Goal: Task Accomplishment & Management: Complete application form

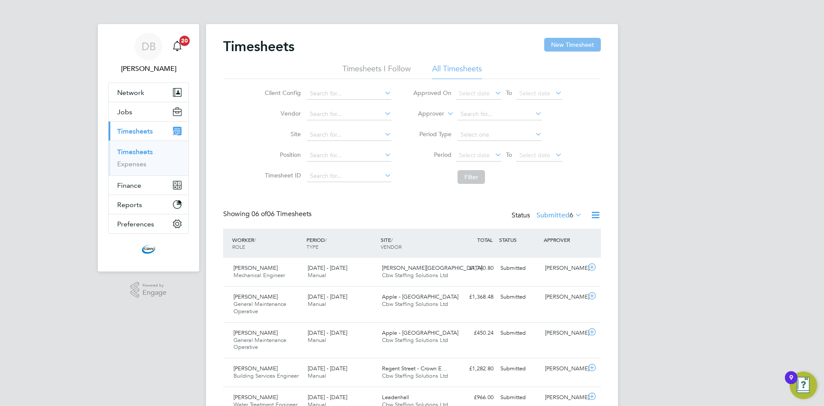
click at [581, 45] on button "New Timesheet" at bounding box center [572, 45] width 57 height 14
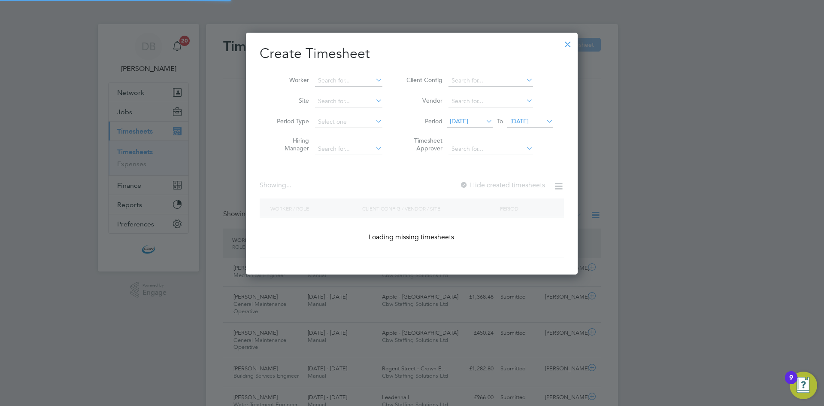
scroll to position [999, 332]
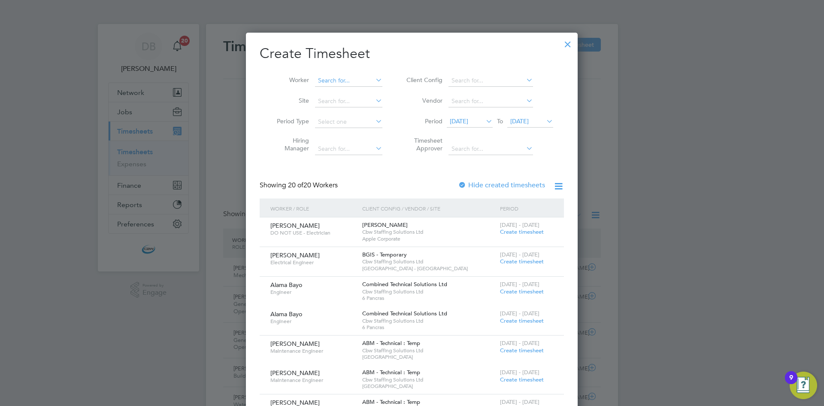
click at [345, 80] on input at bounding box center [348, 81] width 67 height 12
click at [342, 95] on li "Alfr ed Kotogbor" at bounding box center [349, 92] width 68 height 12
type input "[PERSON_NAME]"
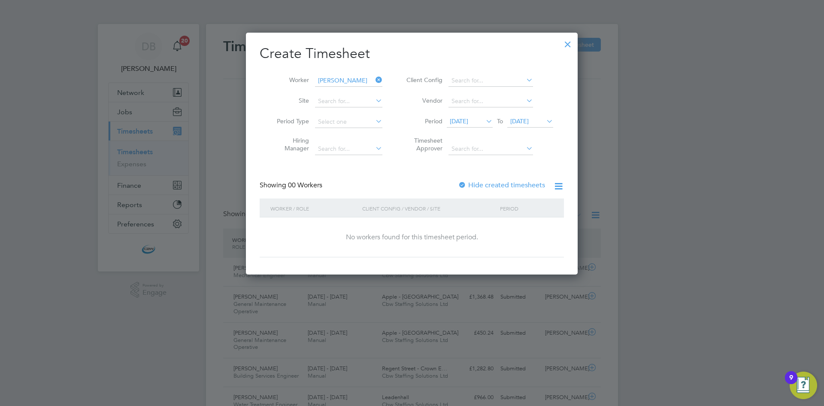
scroll to position [4, 4]
click at [529, 121] on span "[DATE]" at bounding box center [519, 121] width 18 height 8
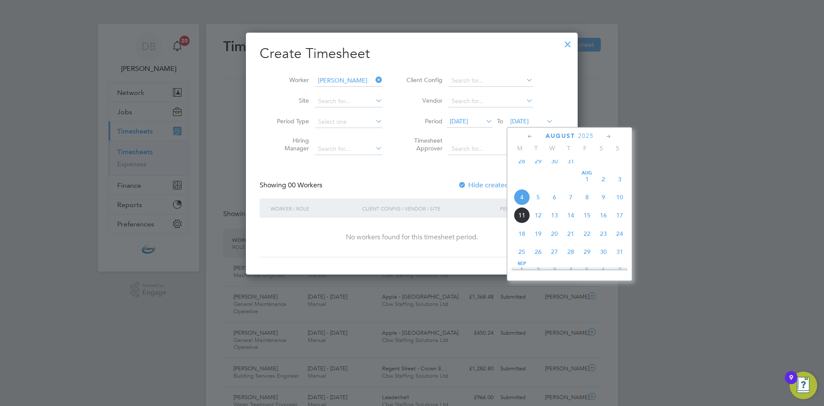
click at [622, 203] on span "10" at bounding box center [620, 197] width 16 height 16
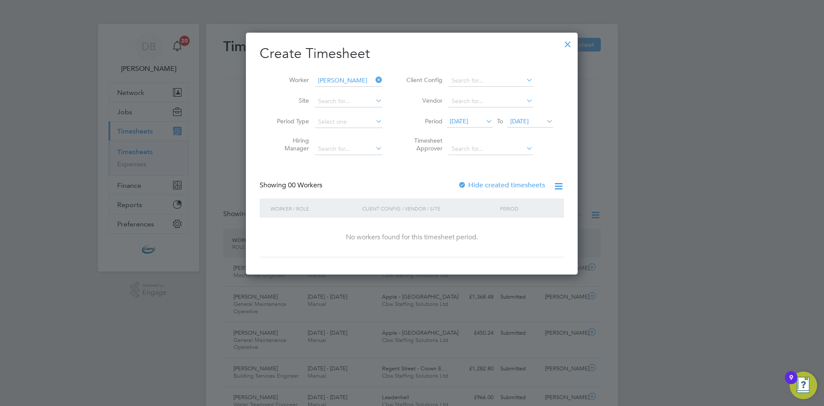
click at [470, 184] on label "Hide created timesheets" at bounding box center [501, 185] width 87 height 9
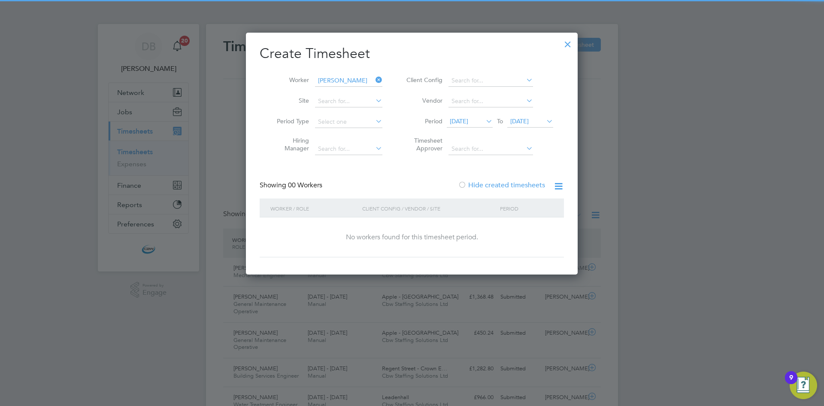
click at [470, 184] on label "Hide created timesheets" at bounding box center [501, 185] width 87 height 9
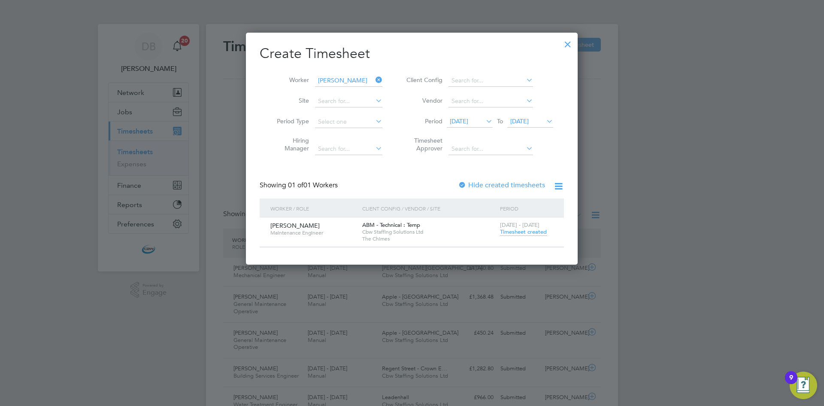
click at [529, 120] on span "[DATE]" at bounding box center [519, 121] width 18 height 8
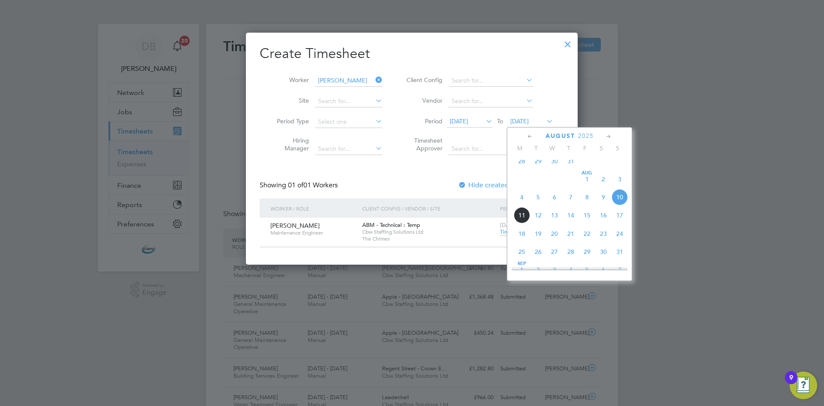
click at [618, 202] on span "10" at bounding box center [620, 197] width 16 height 16
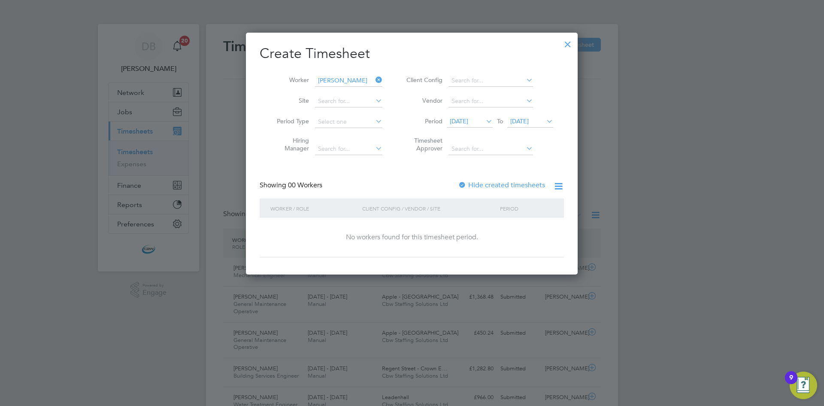
click at [468, 188] on label "Hide created timesheets" at bounding box center [501, 185] width 87 height 9
click at [468, 185] on label "Hide created timesheets" at bounding box center [501, 185] width 87 height 9
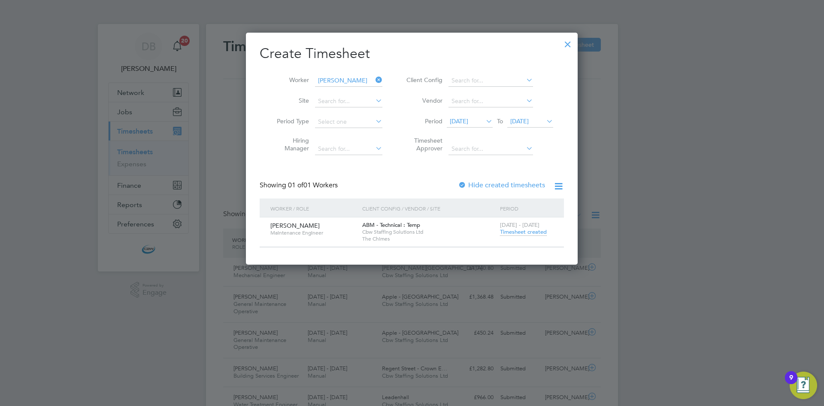
click at [467, 182] on div at bounding box center [462, 185] width 9 height 9
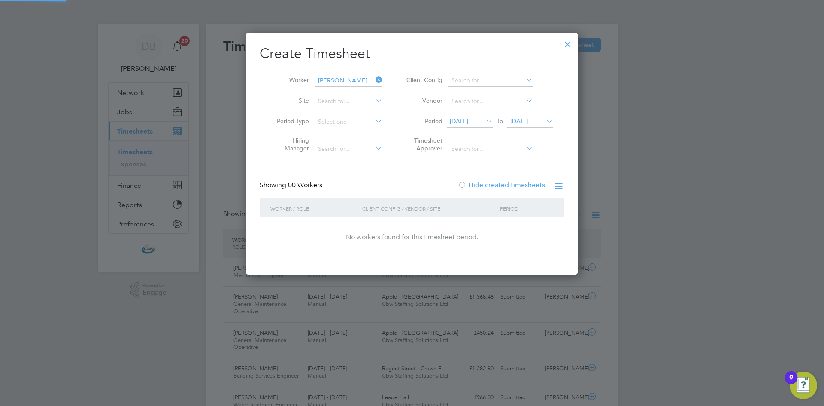
click at [467, 182] on div at bounding box center [462, 185] width 9 height 9
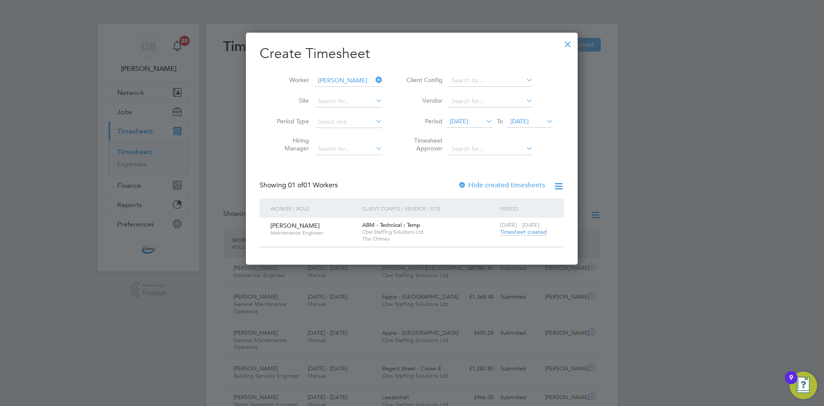
click at [567, 44] on div at bounding box center [567, 41] width 15 height 15
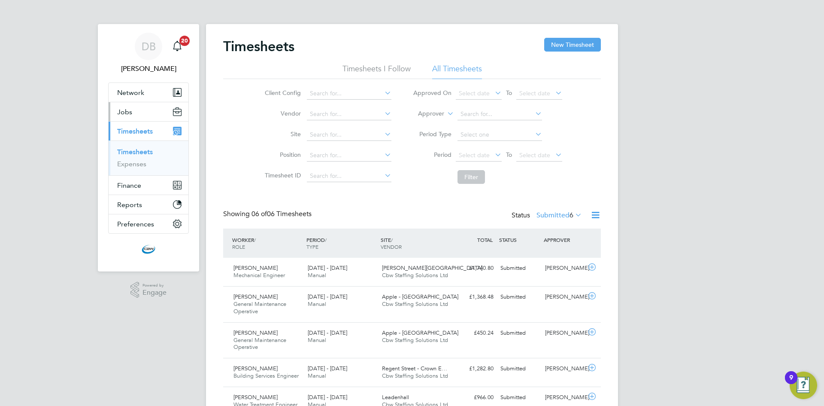
click at [126, 115] on span "Jobs" at bounding box center [124, 112] width 15 height 8
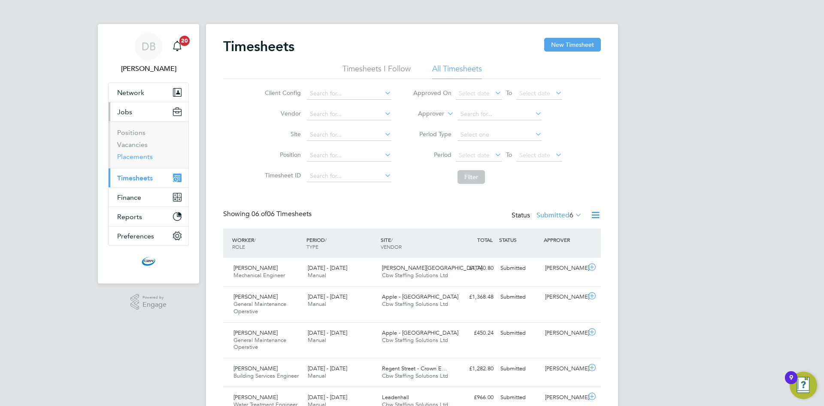
click at [132, 157] on link "Placements" at bounding box center [135, 156] width 36 height 8
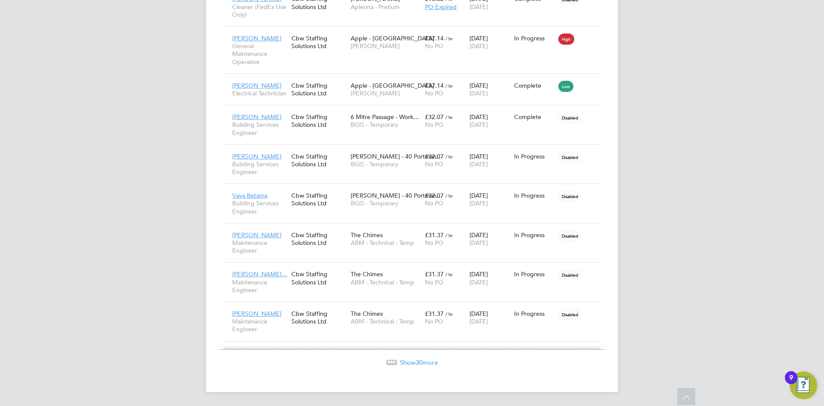
click at [419, 362] on span "30" at bounding box center [419, 362] width 7 height 8
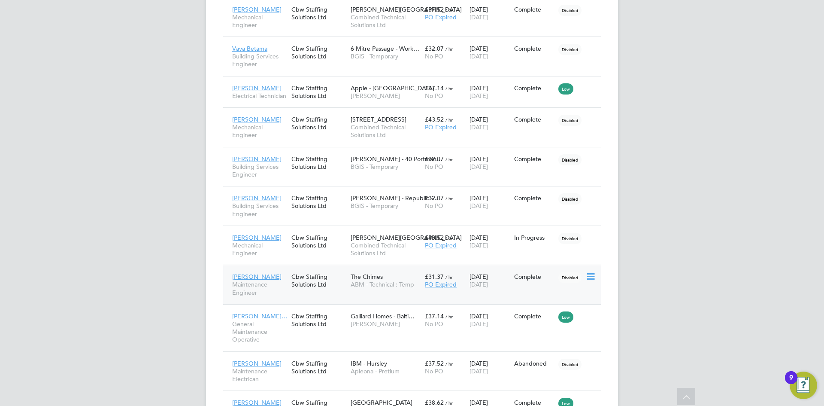
click at [261, 276] on span "[PERSON_NAME]" at bounding box center [256, 277] width 49 height 8
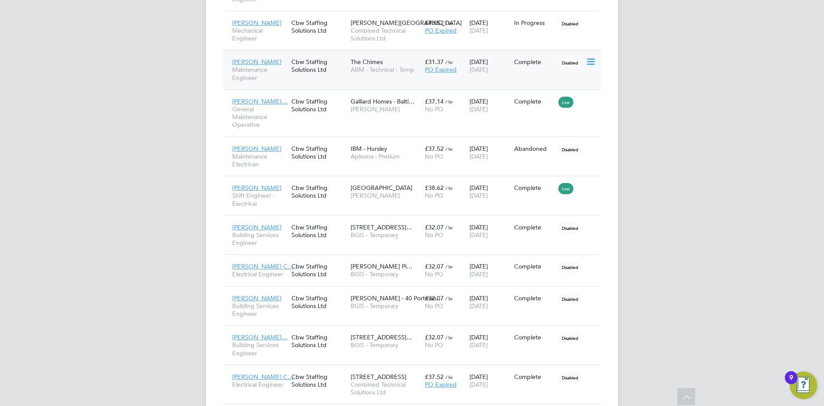
click at [589, 63] on icon at bounding box center [590, 62] width 9 height 10
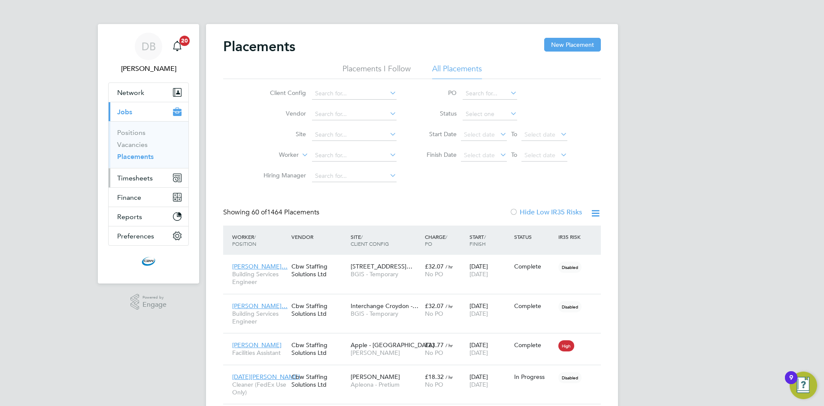
click at [140, 181] on span "Timesheets" at bounding box center [135, 178] width 36 height 8
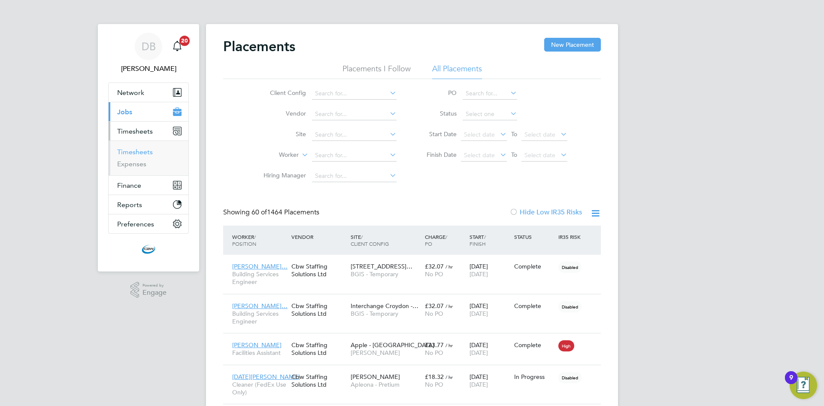
click at [134, 154] on link "Timesheets" at bounding box center [135, 152] width 36 height 8
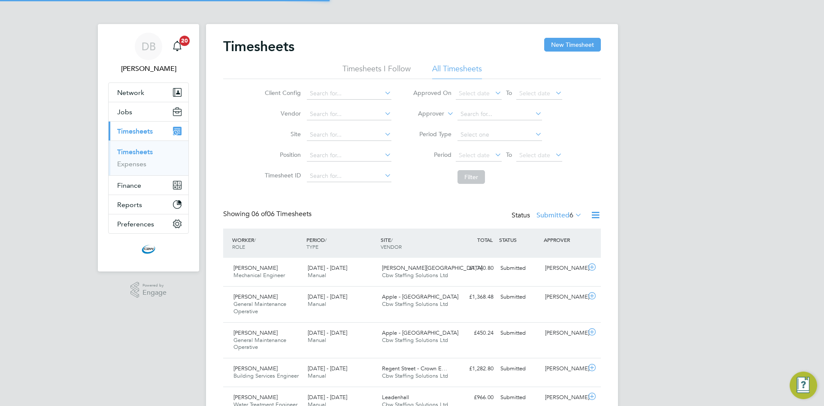
scroll to position [29, 75]
click at [576, 47] on button "New Timesheet" at bounding box center [572, 45] width 57 height 14
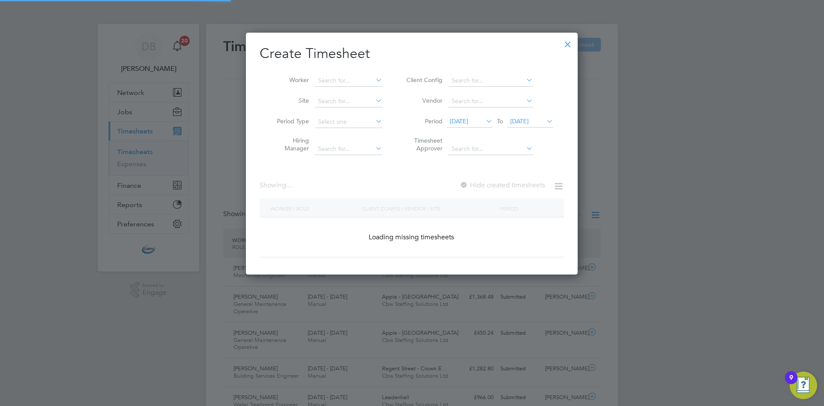
scroll to position [999, 332]
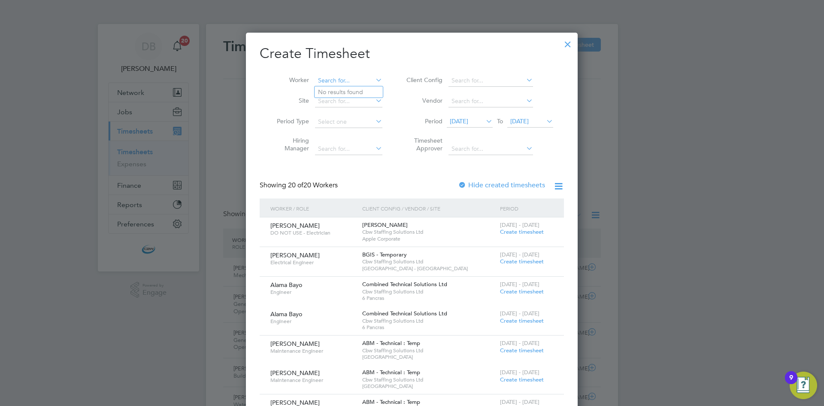
click at [361, 79] on input at bounding box center [348, 81] width 67 height 12
click at [367, 90] on b "Ampong" at bounding box center [379, 91] width 24 height 7
type input "[PERSON_NAME]"
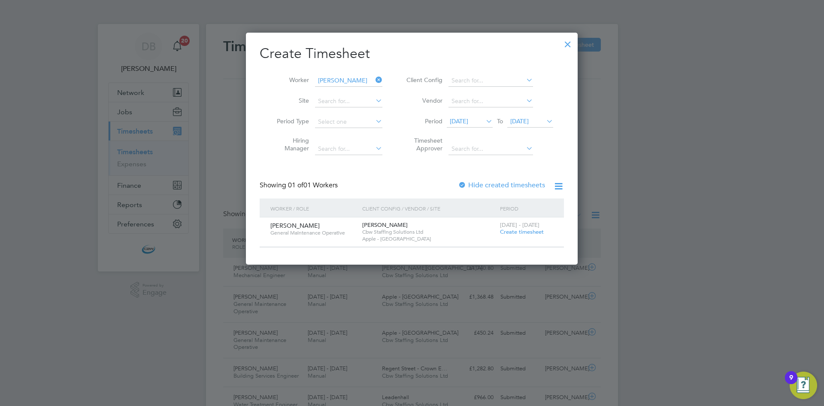
click at [521, 229] on span "Create timesheet" at bounding box center [522, 231] width 44 height 7
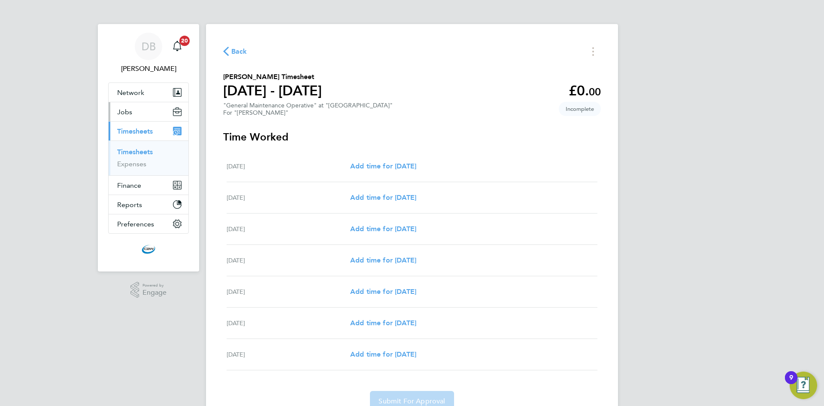
click at [127, 112] on span "Jobs" at bounding box center [124, 112] width 15 height 8
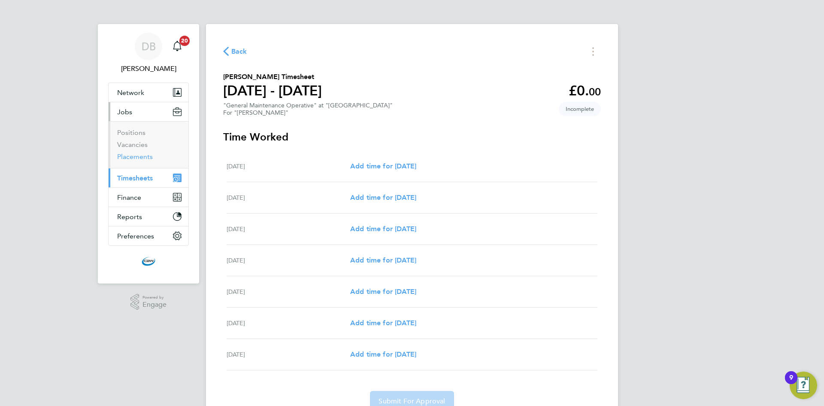
click at [128, 156] on link "Placements" at bounding box center [135, 156] width 36 height 8
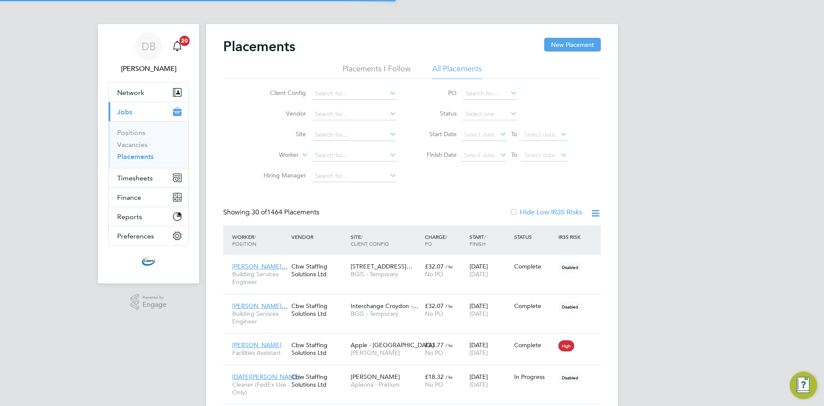
scroll to position [25, 60]
click at [343, 154] on input at bounding box center [354, 155] width 85 height 12
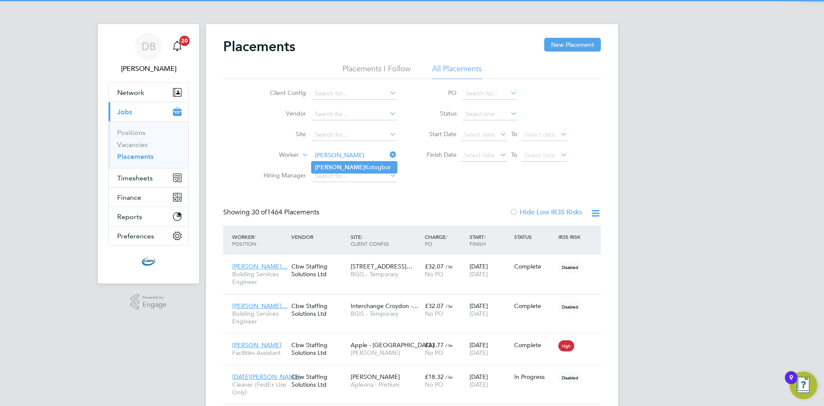
click at [345, 165] on li "[PERSON_NAME]" at bounding box center [354, 167] width 85 height 12
type input "[PERSON_NAME]"
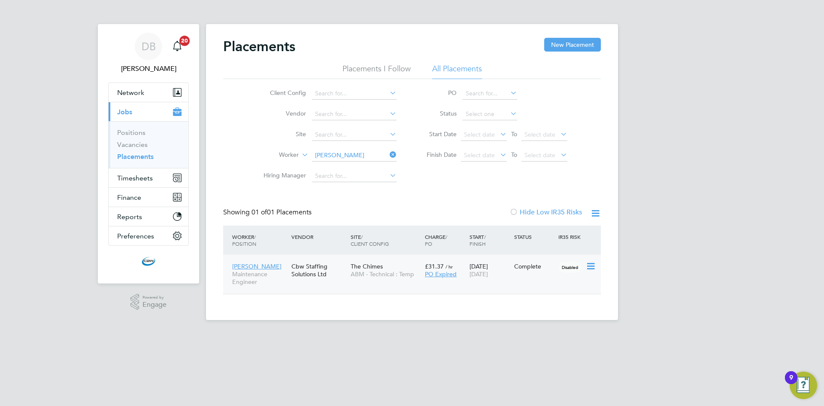
click at [373, 272] on span "ABM - Technical : Temp" at bounding box center [386, 274] width 70 height 8
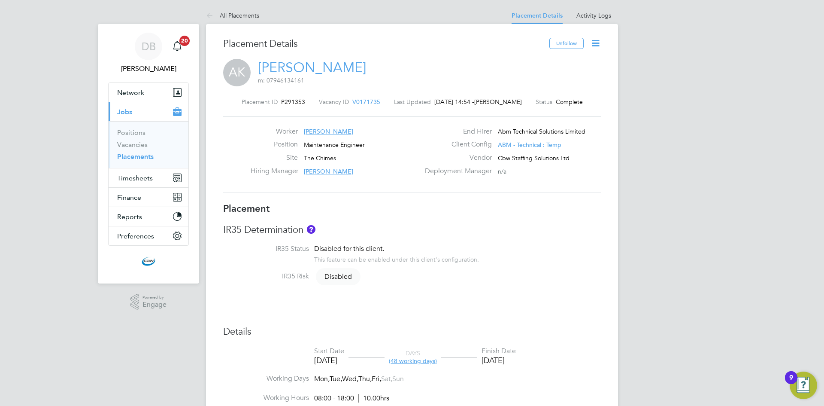
click at [595, 46] on icon at bounding box center [595, 43] width 11 height 11
click at [552, 62] on li "Edit Placement e" at bounding box center [567, 64] width 63 height 12
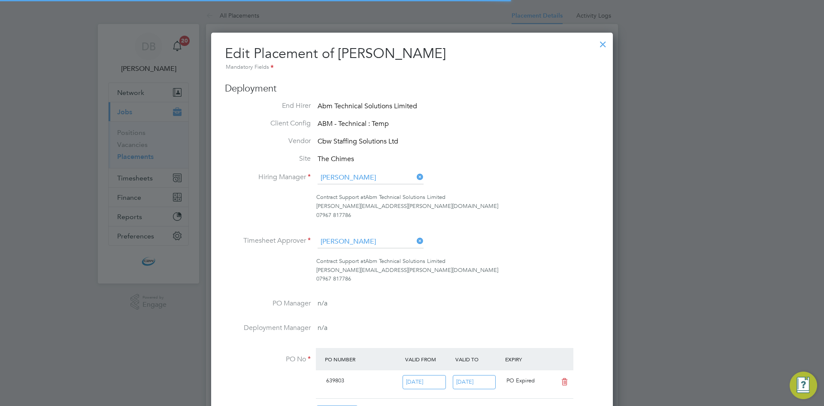
scroll to position [4, 4]
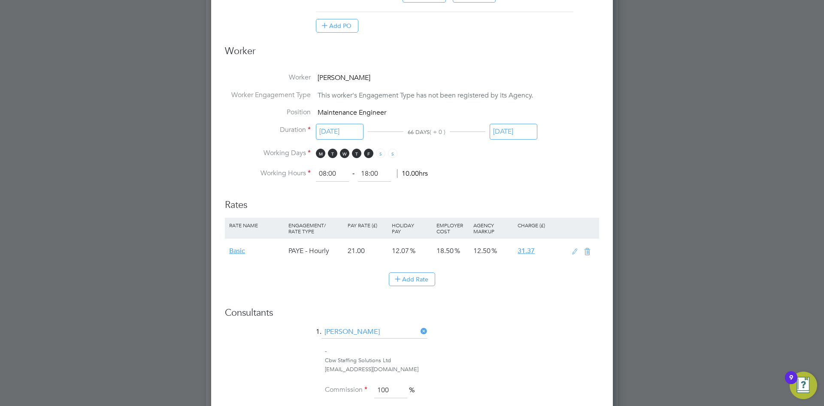
click at [504, 133] on input "[DATE]" at bounding box center [514, 132] width 48 height 16
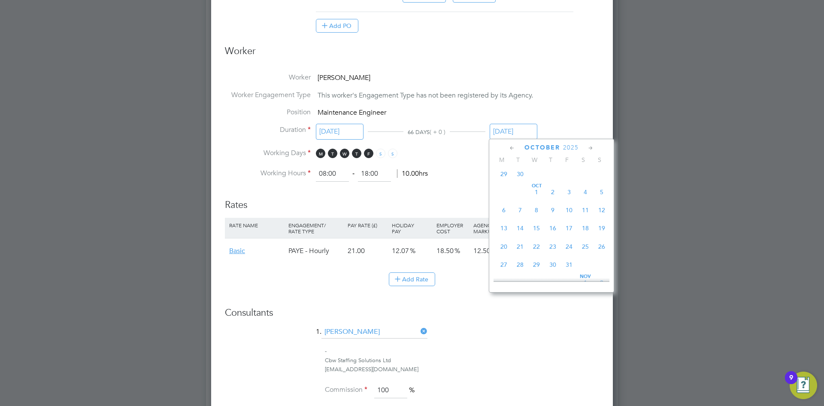
click at [597, 255] on span "26" at bounding box center [602, 246] width 16 height 16
type input "26 Oct 2025"
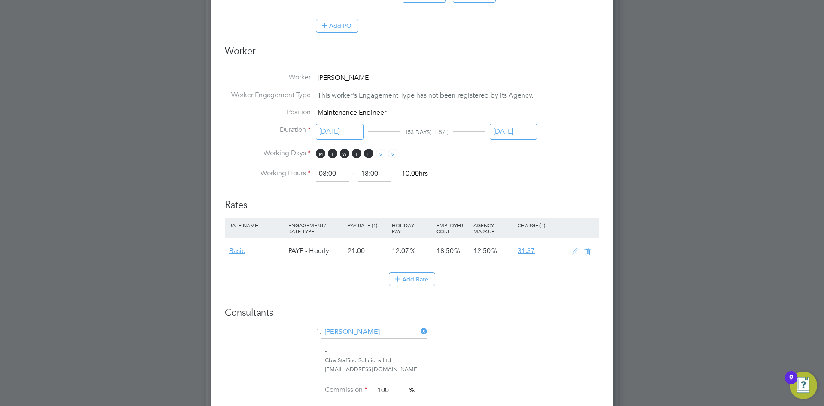
click at [563, 278] on div "Add Rate" at bounding box center [412, 279] width 374 height 14
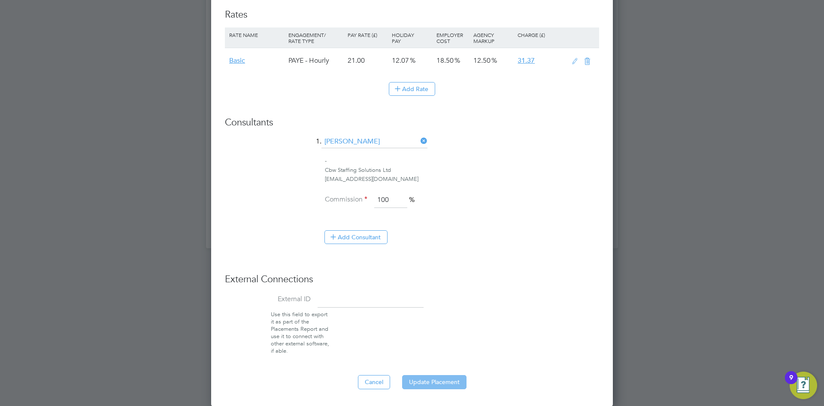
click at [447, 380] on button "Update Placement" at bounding box center [434, 382] width 64 height 14
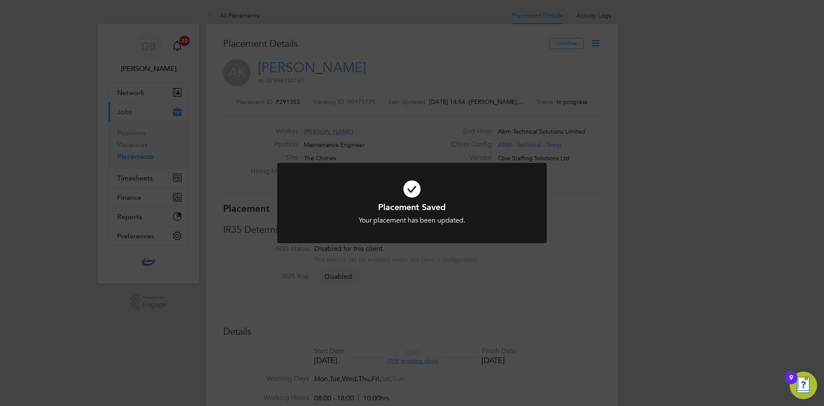
click at [132, 178] on div "Placement Saved Your placement has been updated. Cancel Okay" at bounding box center [412, 203] width 824 height 406
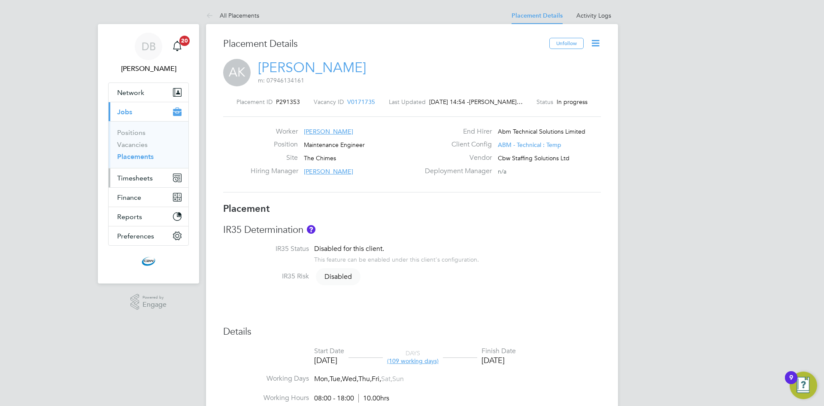
click at [132, 178] on span "Timesheets" at bounding box center [135, 178] width 36 height 8
click at [135, 176] on span "Timesheets" at bounding box center [135, 178] width 36 height 8
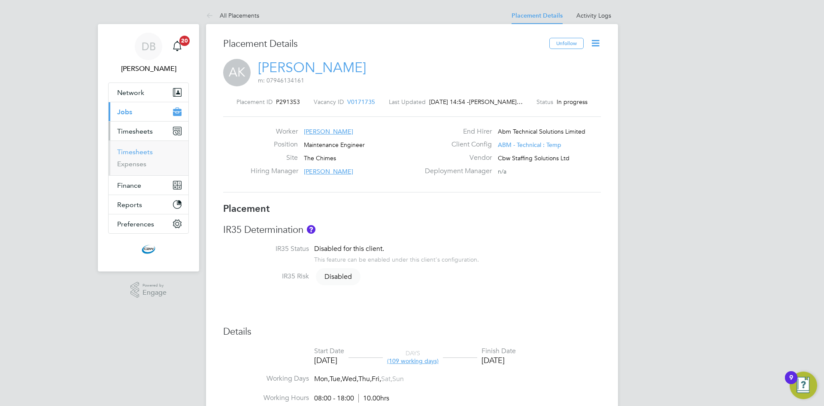
click at [133, 152] on link "Timesheets" at bounding box center [135, 152] width 36 height 8
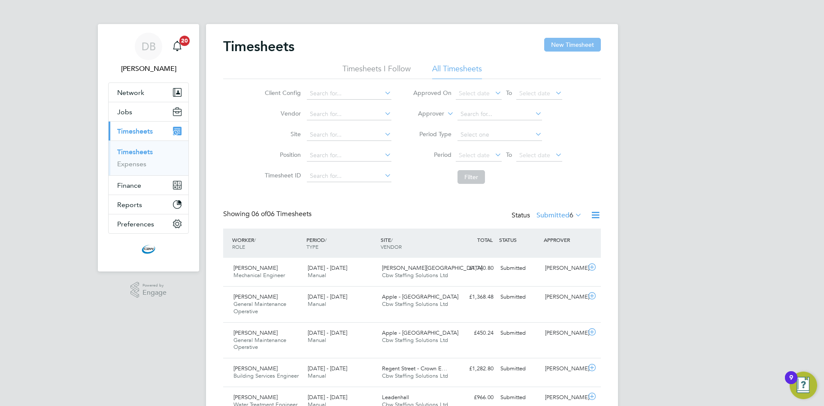
click at [570, 44] on button "New Timesheet" at bounding box center [572, 45] width 57 height 14
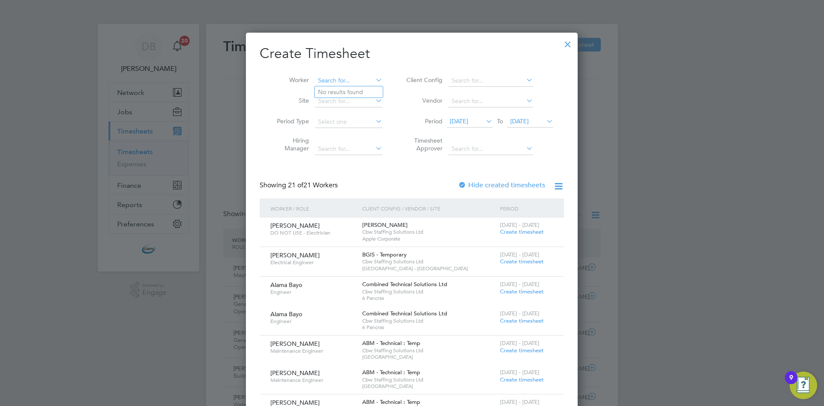
click at [368, 81] on input at bounding box center [348, 81] width 67 height 12
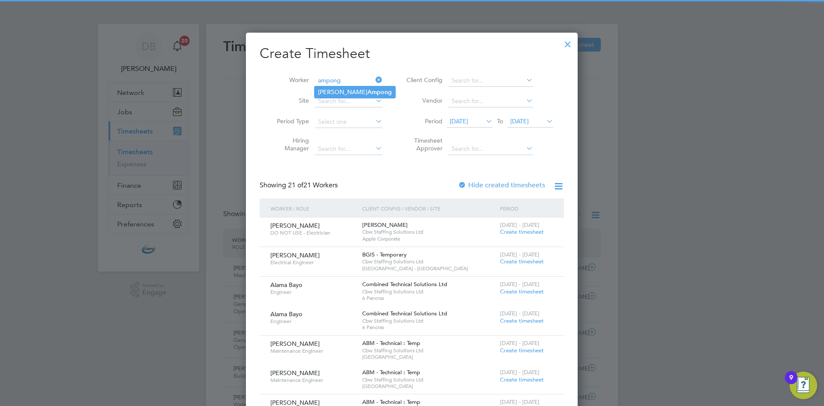
click at [353, 86] on li "Michael Ampong" at bounding box center [355, 92] width 81 height 12
type input "[PERSON_NAME]"
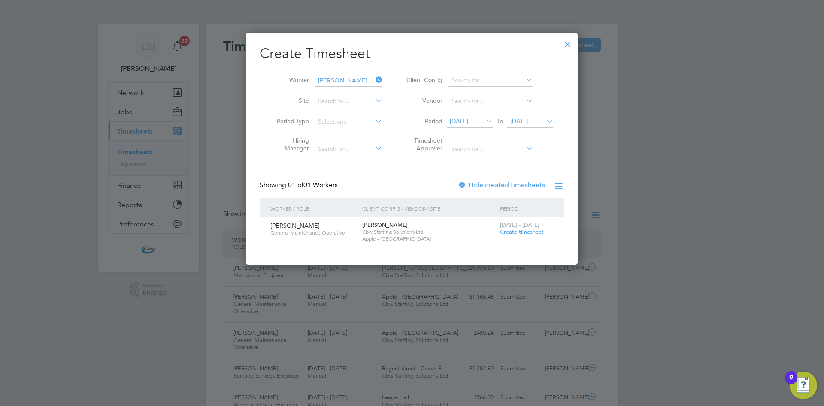
click at [510, 231] on span "Create timesheet" at bounding box center [522, 231] width 44 height 7
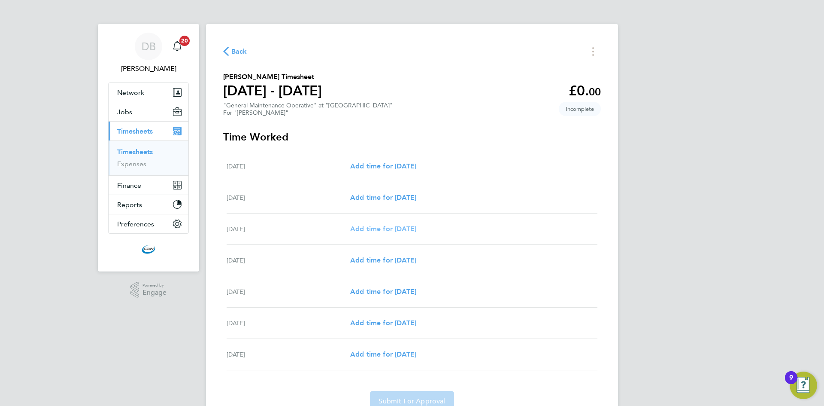
click at [386, 225] on span "Add time for [DATE]" at bounding box center [383, 229] width 66 height 8
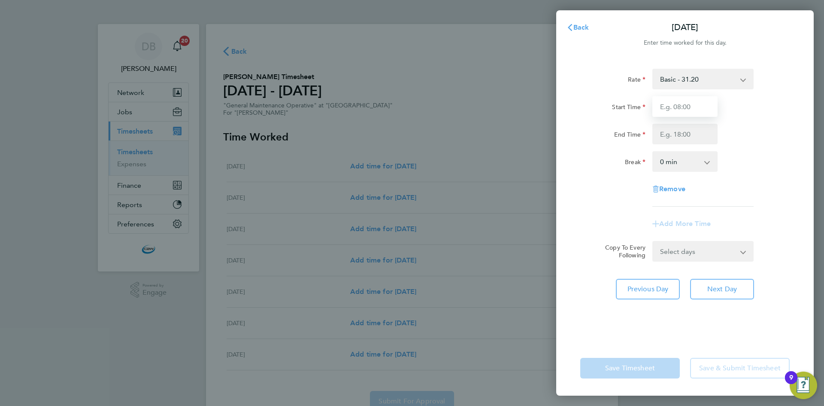
click at [696, 109] on input "Start Time" at bounding box center [684, 106] width 65 height 21
click at [690, 106] on input "Start Time" at bounding box center [684, 106] width 65 height 21
type input "07:00"
click at [687, 139] on input "End Time" at bounding box center [684, 134] width 65 height 21
type input "19:00"
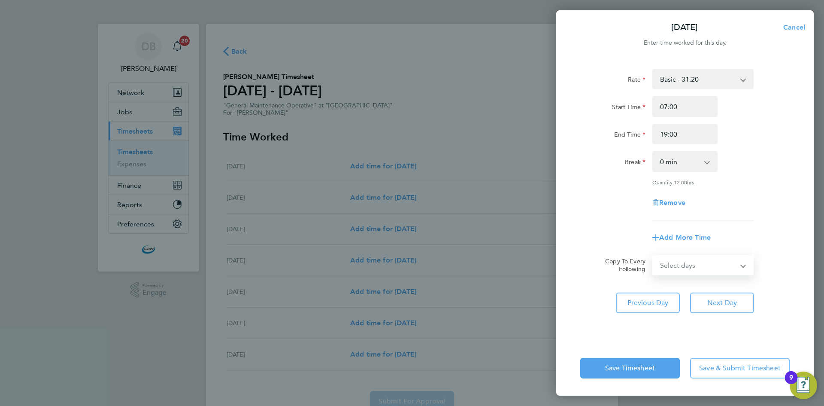
click at [692, 252] on form "Rate Basic - 31.20 Overtime - 46.79 Start Time 07:00 End Time 19:00 Break 0 min…" at bounding box center [684, 172] width 209 height 206
select select "DAY"
click at [653, 255] on select "Select days Day Tuesday Wednesday Thursday Friday" at bounding box center [698, 264] width 90 height 19
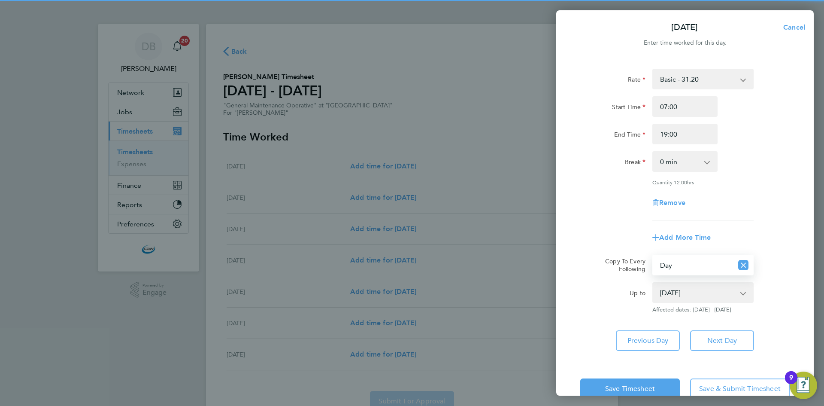
click at [680, 295] on select "05 Aug 2025 06 Aug 2025 07 Aug 2025 08 Aug 2025" at bounding box center [697, 292] width 89 height 19
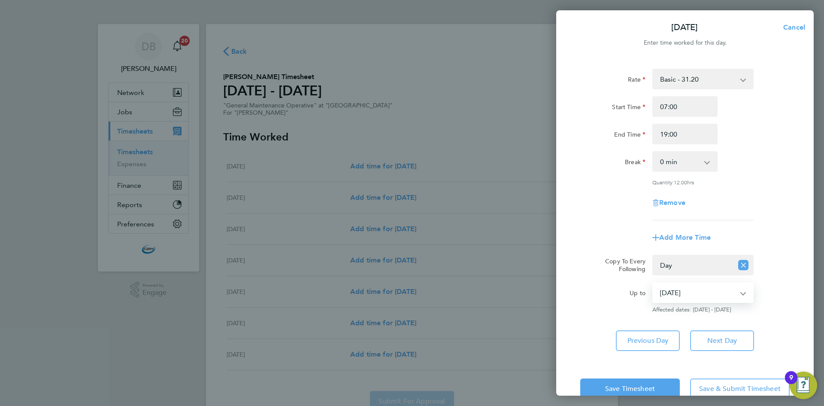
select select "2025-08-06"
click at [653, 283] on select "05 Aug 2025 06 Aug 2025 07 Aug 2025 08 Aug 2025" at bounding box center [697, 292] width 89 height 19
click at [631, 290] on label "Up to" at bounding box center [638, 294] width 16 height 10
click at [653, 290] on select "05 Aug 2025 06 Aug 2025 07 Aug 2025 08 Aug 2025" at bounding box center [697, 292] width 89 height 19
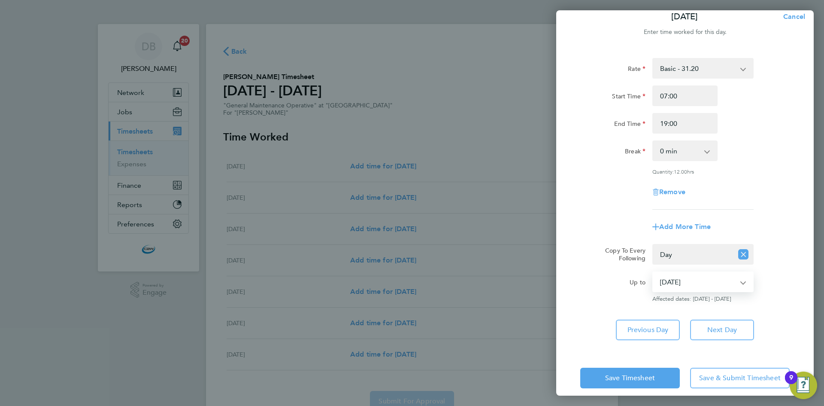
scroll to position [20, 0]
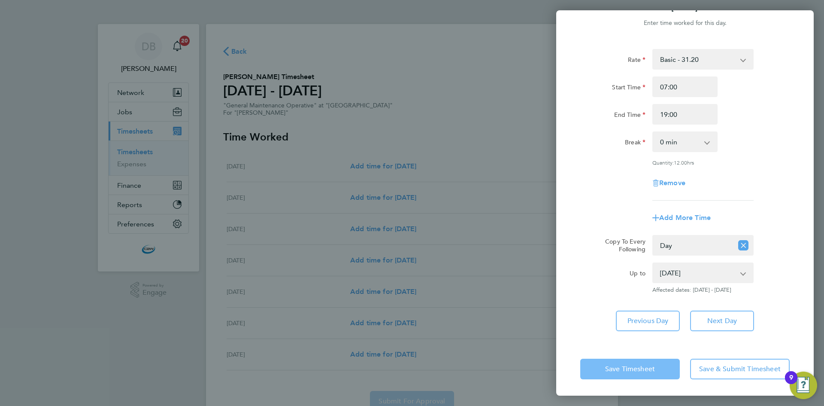
click at [631, 368] on span "Save Timesheet" at bounding box center [630, 368] width 50 height 9
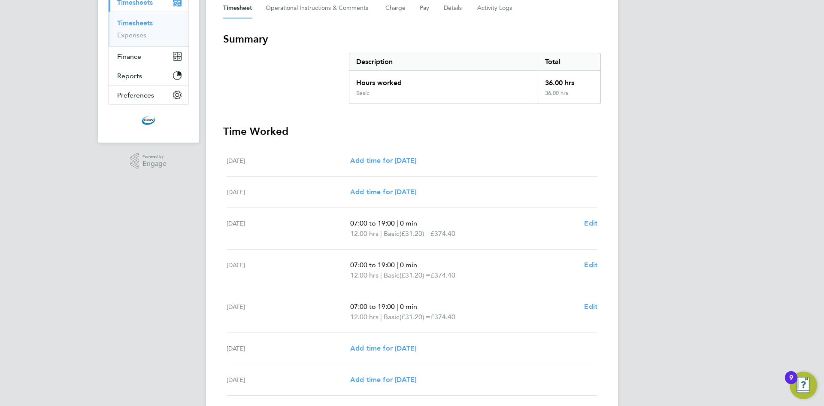
scroll to position [194, 0]
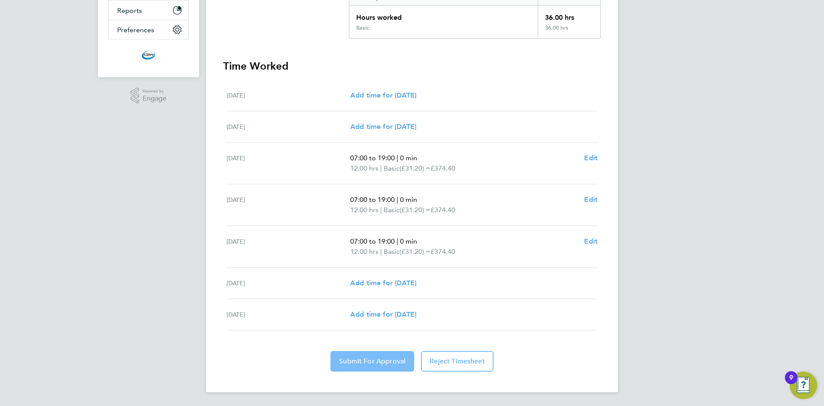
click at [397, 366] on button "Submit For Approval" at bounding box center [373, 361] width 84 height 21
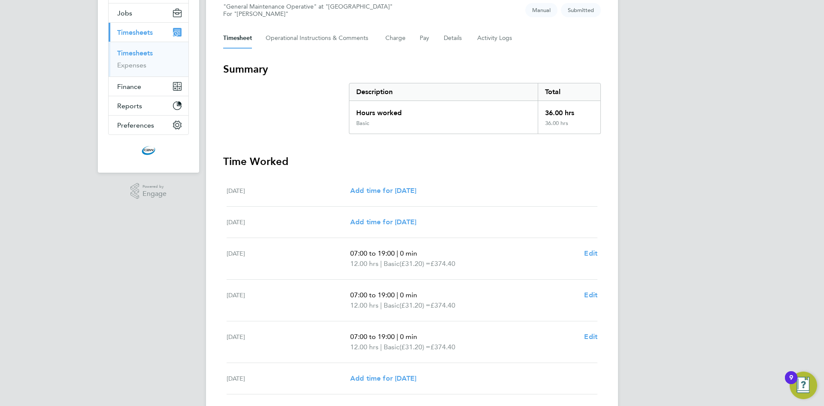
scroll to position [0, 0]
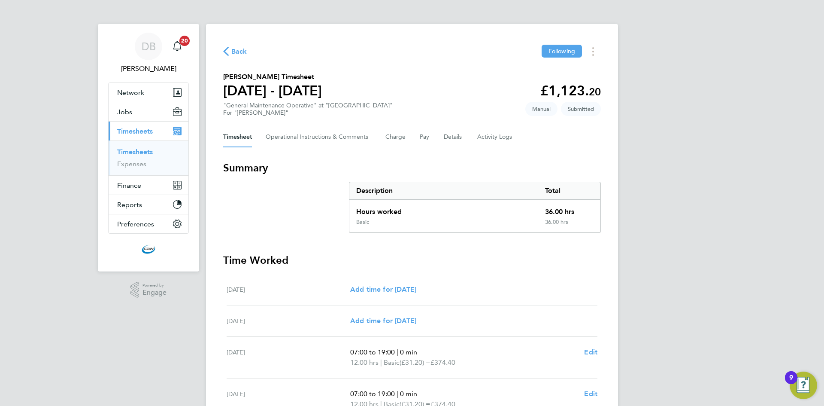
click at [137, 149] on link "Timesheets" at bounding box center [135, 152] width 36 height 8
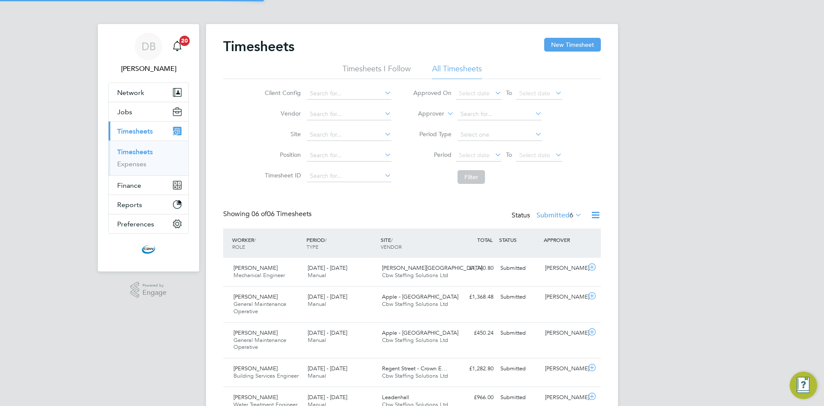
scroll to position [29, 75]
click at [580, 39] on button "New Timesheet" at bounding box center [572, 45] width 57 height 14
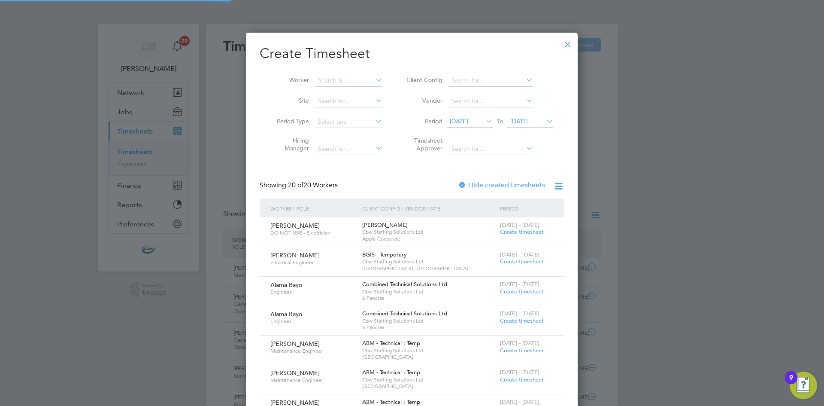
scroll to position [4, 4]
click at [346, 75] on input at bounding box center [348, 81] width 67 height 12
click at [331, 88] on b "[PERSON_NAME]" at bounding box center [343, 91] width 50 height 7
type input "[PERSON_NAME]"
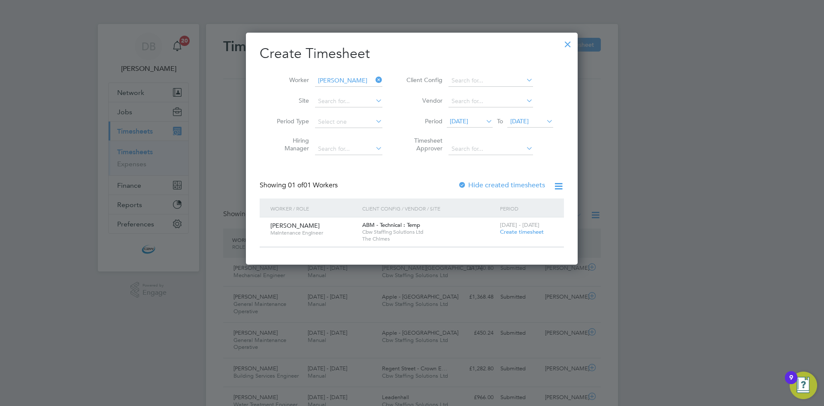
click at [529, 232] on span "Create timesheet" at bounding box center [522, 231] width 44 height 7
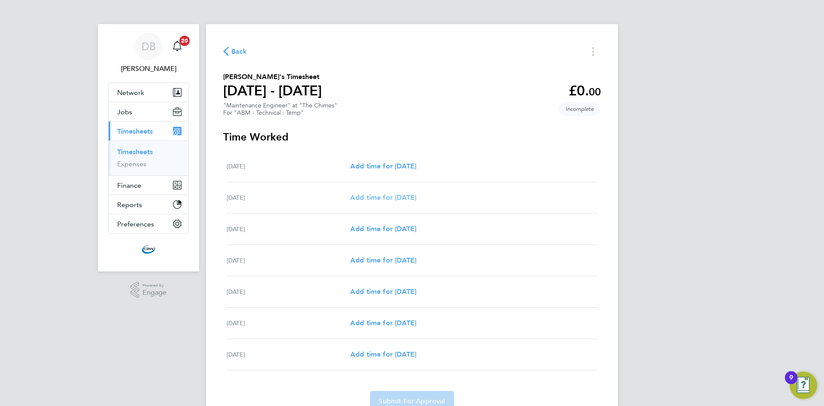
click at [389, 196] on span "Add time for [DATE]" at bounding box center [383, 197] width 66 height 8
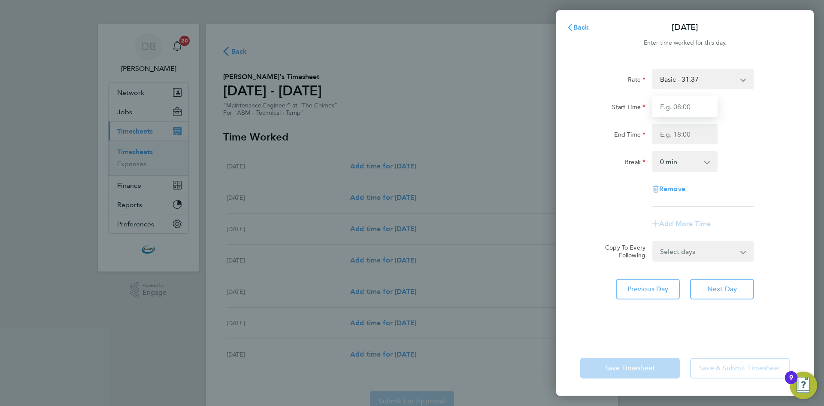
click at [706, 107] on input "Start Time" at bounding box center [684, 106] width 65 height 21
type input "07:00"
click at [689, 139] on input "End Time" at bounding box center [684, 134] width 65 height 21
type input "19:00"
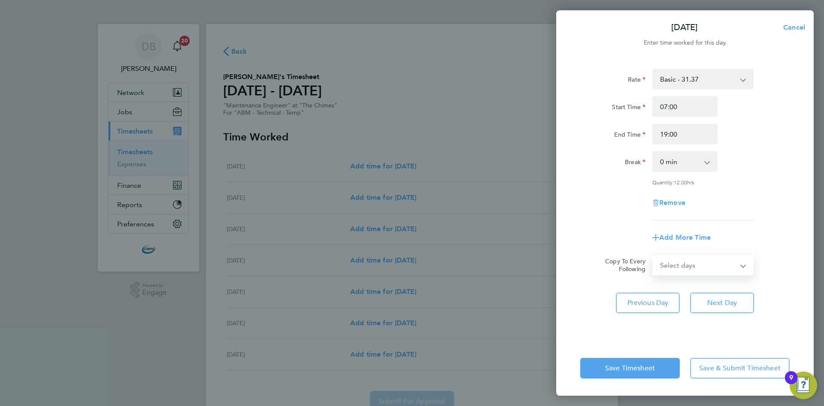
click at [698, 250] on form "Rate Basic - 31.37 Start Time 07:00 End Time 19:00 Break 0 min 15 min 30 min 45…" at bounding box center [684, 172] width 209 height 206
select select "DAY"
click at [653, 255] on select "Select days Day Monday Tuesday Wednesday Thursday Friday" at bounding box center [698, 264] width 90 height 19
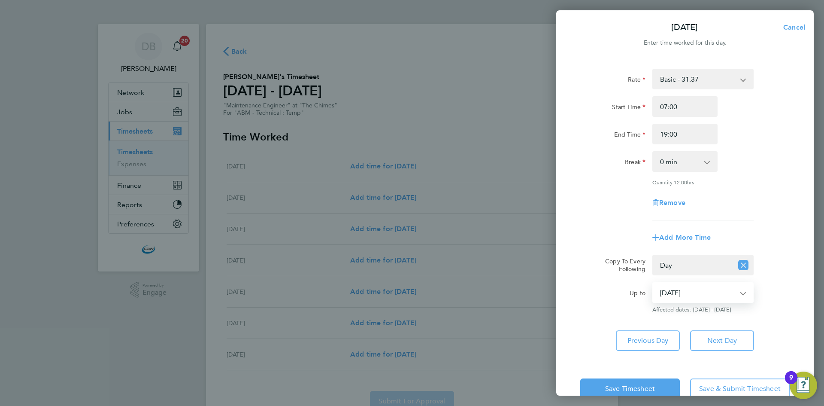
click at [679, 290] on select "04 Aug 2025 05 Aug 2025 06 Aug 2025 07 Aug 2025 08 Aug 2025" at bounding box center [697, 292] width 89 height 19
select select "2025-08-06"
click at [653, 283] on select "04 Aug 2025 05 Aug 2025 06 Aug 2025 07 Aug 2025 08 Aug 2025" at bounding box center [697, 292] width 89 height 19
click at [635, 233] on div "Add More Time" at bounding box center [685, 237] width 216 height 21
click at [632, 388] on span "Save Timesheet" at bounding box center [630, 388] width 50 height 9
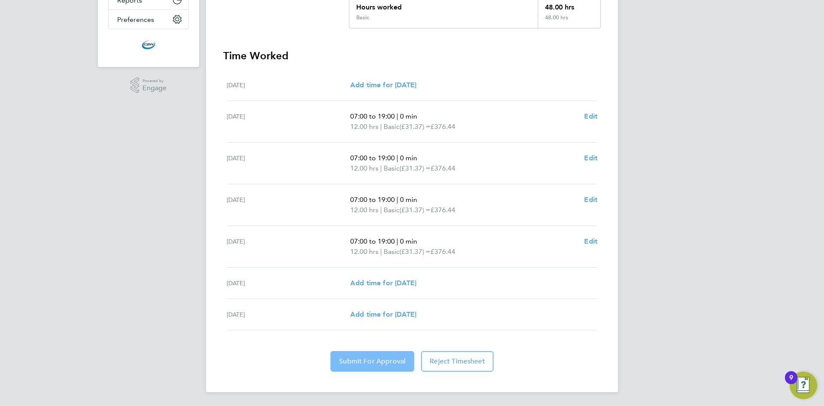
click at [360, 369] on button "Submit For Approval" at bounding box center [373, 361] width 84 height 21
